Goal: Check status: Check status

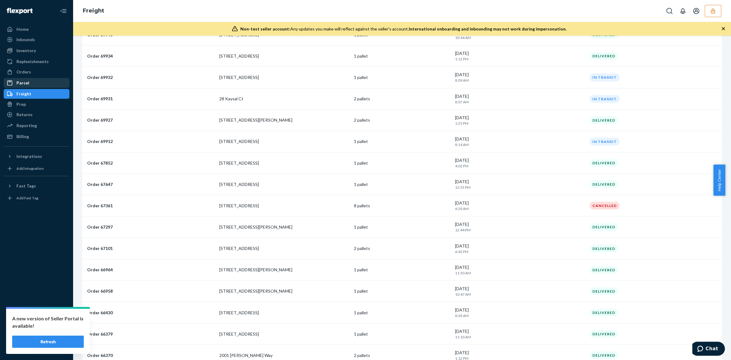
scroll to position [252, 0]
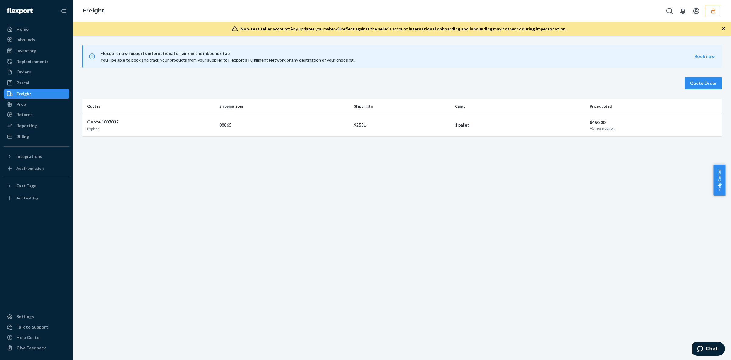
click at [719, 6] on button "button" at bounding box center [713, 11] width 16 height 12
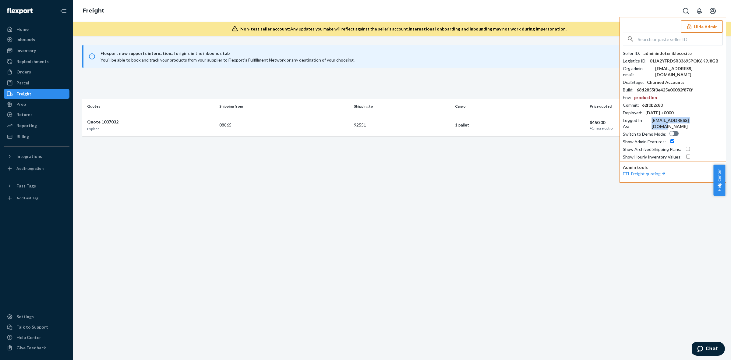
click at [673, 117] on div "c-bdakai@flexport.com" at bounding box center [686, 123] width 71 height 12
copy div "c-bdakai@flexport.com"
click at [648, 38] on input "text" at bounding box center [680, 39] width 85 height 12
paste input "c-bdakai@flexport.com"
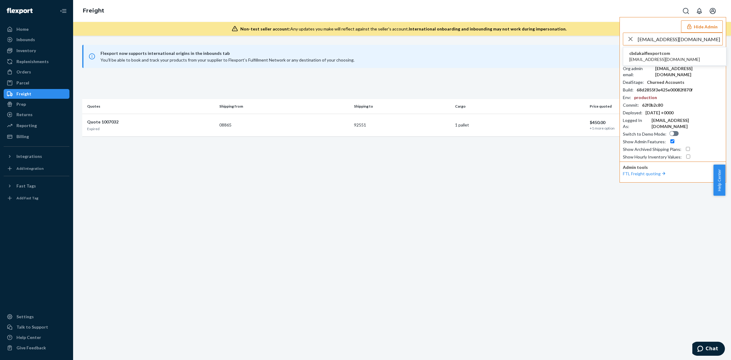
type input "c-bdakai@flexport.com"
click at [654, 57] on span "c-bdakai@flexport.com" at bounding box center [664, 59] width 71 height 6
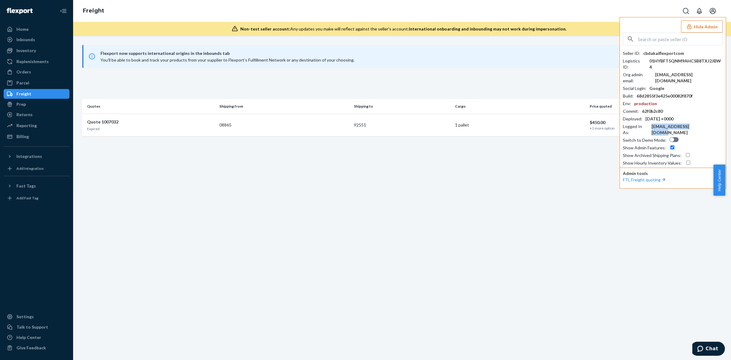
click at [684, 123] on div "c-bdakai@flexport.com" at bounding box center [686, 129] width 71 height 12
copy div "c-bdakai@flexport.com"
click at [664, 41] on input "text" at bounding box center [680, 39] width 85 height 12
paste input "c-bdakai@flexport.com"
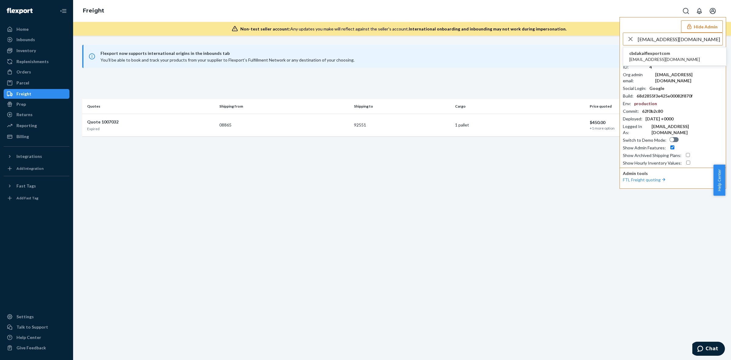
type input "[EMAIL_ADDRESS][DOMAIN_NAME]"
click at [660, 58] on span "[EMAIL_ADDRESS][DOMAIN_NAME]" at bounding box center [664, 59] width 71 height 6
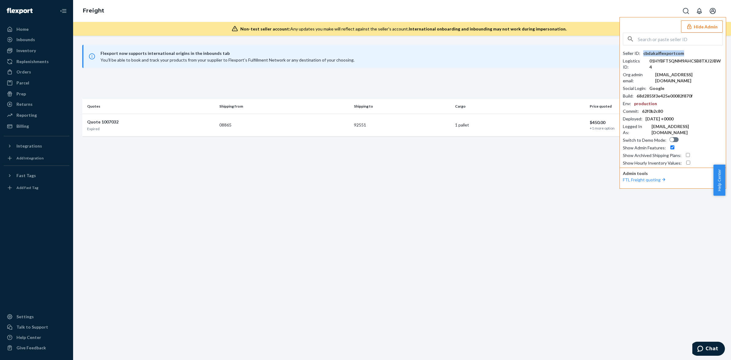
click at [665, 51] on div "cbdakaiflexportcom" at bounding box center [663, 53] width 41 height 6
click at [662, 50] on div "cbdakaiflexportcom" at bounding box center [663, 53] width 41 height 6
click at [660, 54] on div "cbdakaiflexportcom" at bounding box center [663, 53] width 41 height 6
click at [653, 39] on input "text" at bounding box center [680, 39] width 85 height 12
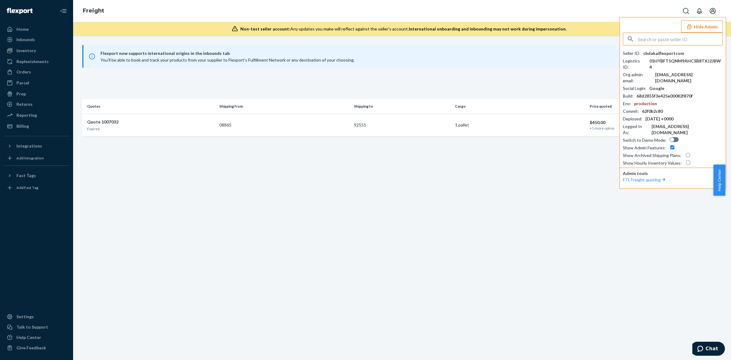
paste input "cbdakaiflexportcom"
type input "cbdakaiflexportcom"
click at [666, 55] on span "cbdakaiflexportcom" at bounding box center [664, 53] width 71 height 6
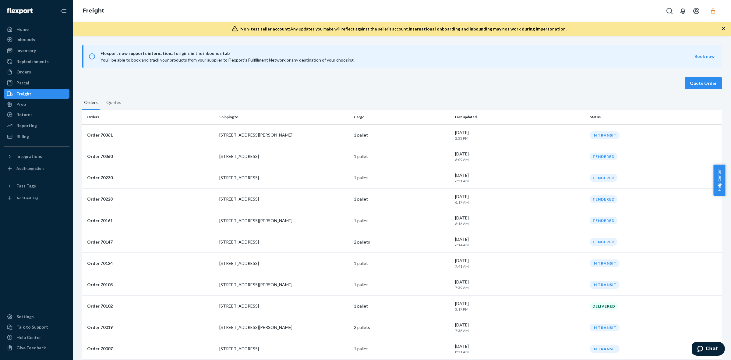
click at [708, 9] on button "button" at bounding box center [713, 11] width 16 height 12
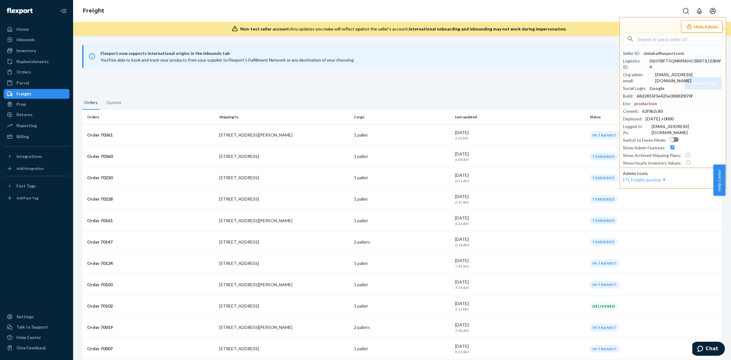
click at [448, 55] on span "Flexport now supports international origins in the inbounds tab" at bounding box center [397, 53] width 594 height 7
click at [50, 92] on div "Freight" at bounding box center [36, 94] width 65 height 9
drag, startPoint x: 569, startPoint y: 58, endPoint x: 576, endPoint y: 58, distance: 7.6
click at [570, 58] on span "Flexport now supports international origins in the inbounds tab You’ll be able …" at bounding box center [397, 56] width 594 height 13
click at [700, 28] on button "Hide Admin" at bounding box center [702, 26] width 42 height 12
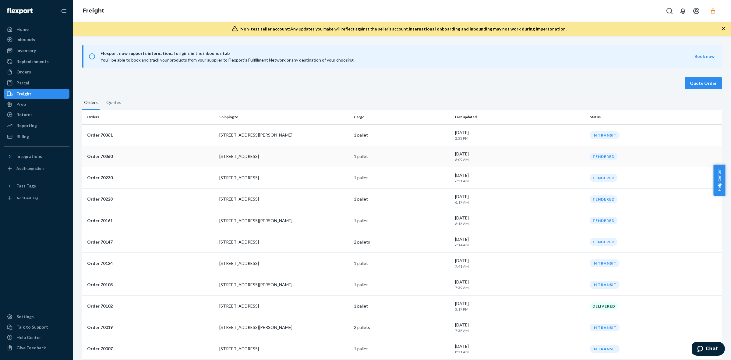
click at [513, 154] on div "September 23, 2025 6:09 AM" at bounding box center [520, 156] width 130 height 11
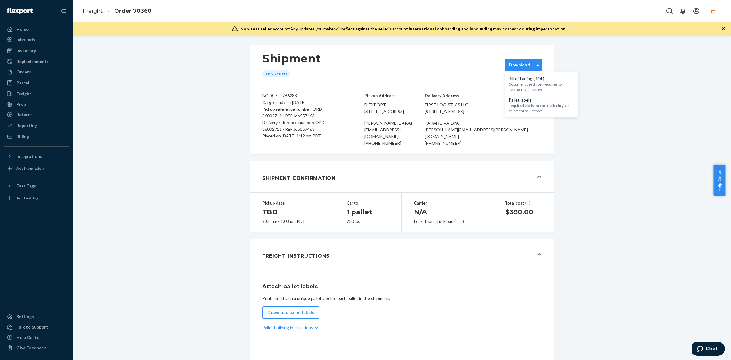
click at [515, 66] on div "Download" at bounding box center [519, 65] width 21 height 6
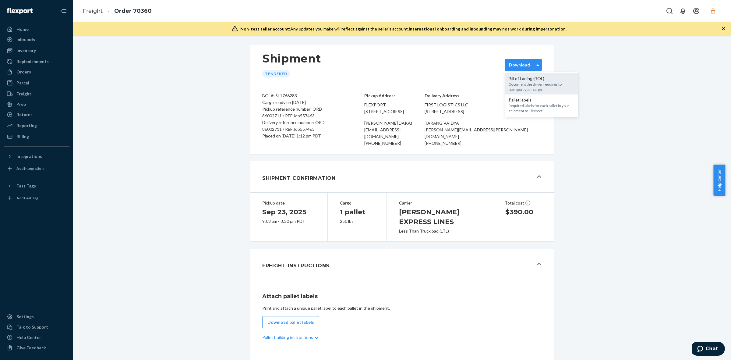
click at [518, 83] on div "Document the driver requires to transport your cargo." at bounding box center [542, 87] width 66 height 10
click at [43, 95] on div "Freight" at bounding box center [36, 94] width 65 height 9
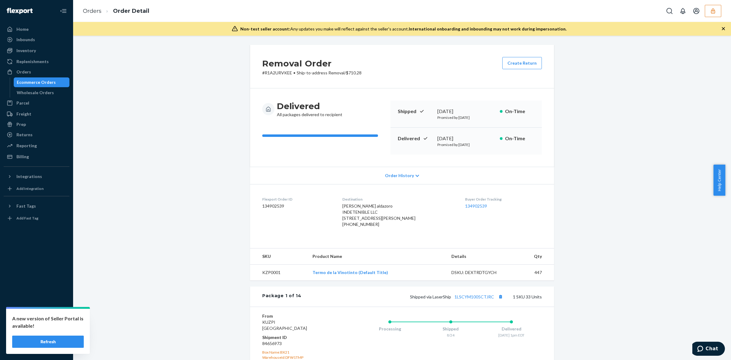
scroll to position [876, 0]
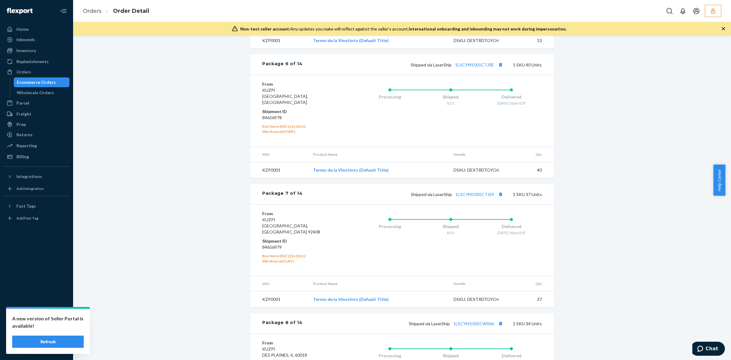
click at [71, 337] on button "Refresh" at bounding box center [48, 341] width 72 height 12
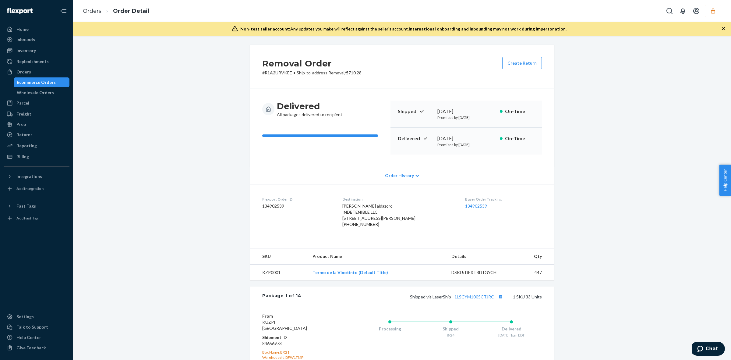
click at [714, 13] on icon "button" at bounding box center [713, 10] width 4 height 5
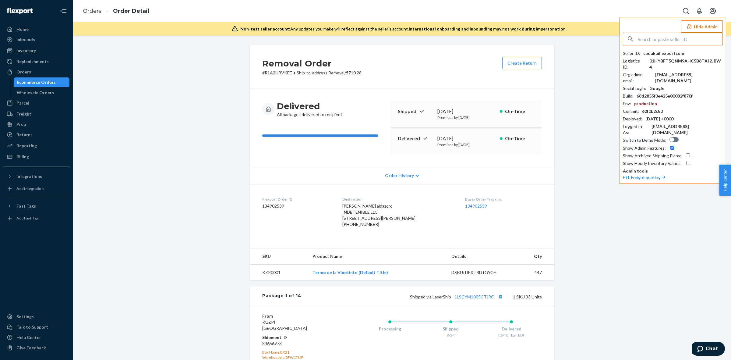
click at [655, 40] on input "text" at bounding box center [680, 39] width 85 height 12
type input "nicolenicolebendayancom"
click at [689, 54] on li "nicolenicolebendayancom hello@nicolebendayan.com" at bounding box center [674, 56] width 103 height 19
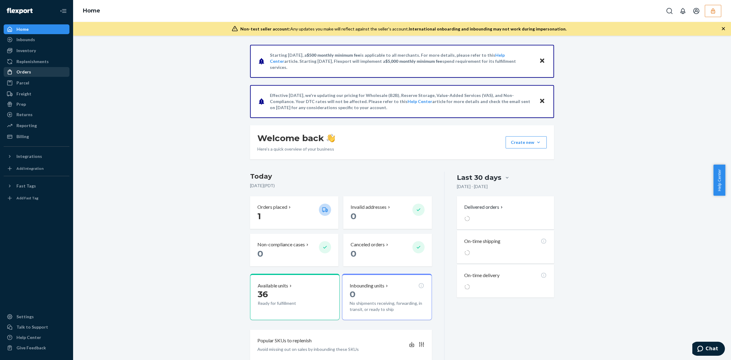
click at [23, 72] on div "Orders" at bounding box center [23, 72] width 15 height 6
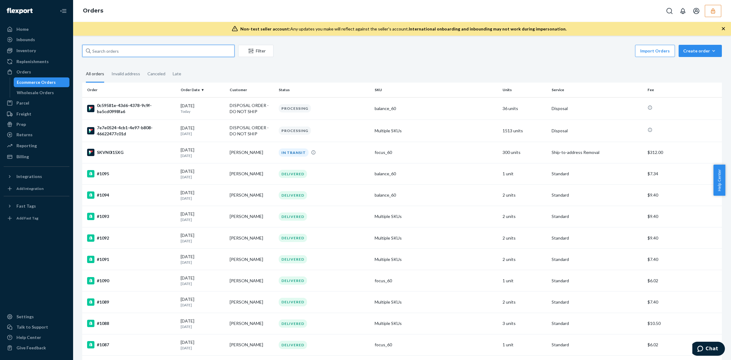
click at [105, 53] on input "text" at bounding box center [158, 51] width 152 height 12
drag, startPoint x: 106, startPoint y: 52, endPoint x: 416, endPoint y: 55, distance: 310.0
click at [416, 55] on div "Import Orders Create order Ecommerce order Removal order" at bounding box center [499, 52] width 445 height 14
click at [325, 131] on div "PROCESSING" at bounding box center [323, 130] width 93 height 8
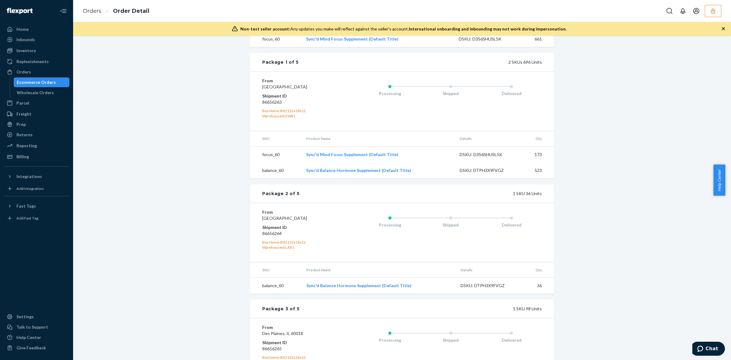
scroll to position [266, 0]
